Goal: Find specific page/section: Find specific page/section

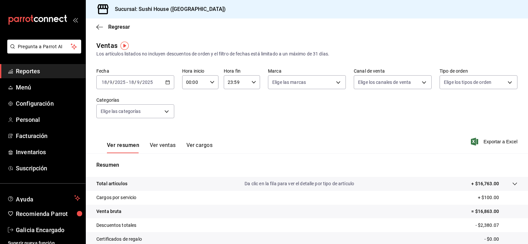
click at [20, 73] on span "Reportes" at bounding box center [48, 71] width 64 height 9
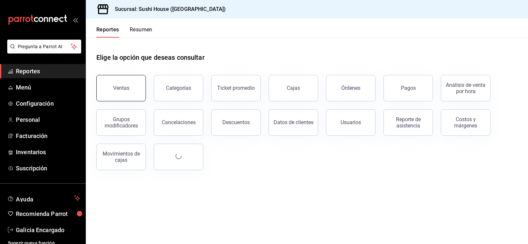
click at [120, 85] on div "Ventas" at bounding box center [121, 88] width 16 height 6
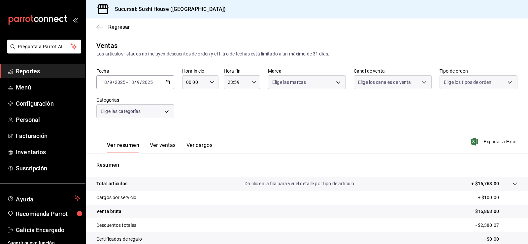
scroll to position [72, 0]
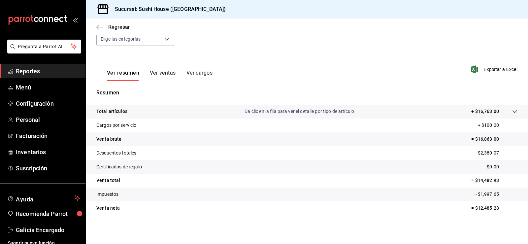
click at [39, 71] on span "Reportes" at bounding box center [48, 71] width 64 height 9
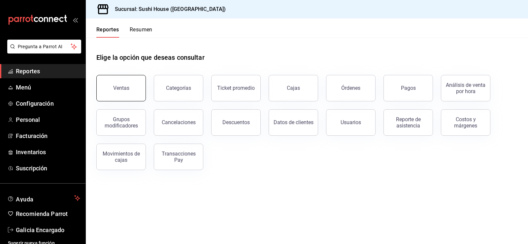
click at [124, 92] on button "Ventas" at bounding box center [120, 88] width 49 height 26
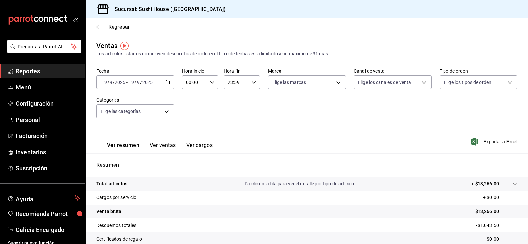
click at [54, 73] on span "Reportes" at bounding box center [48, 71] width 64 height 9
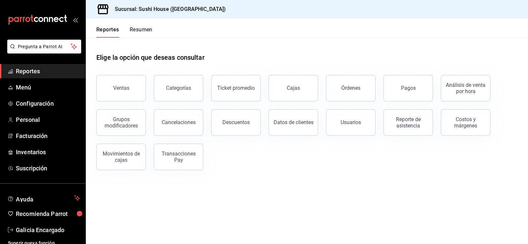
click at [147, 32] on button "Resumen" at bounding box center [141, 31] width 23 height 11
